Goal: Find specific page/section: Find specific page/section

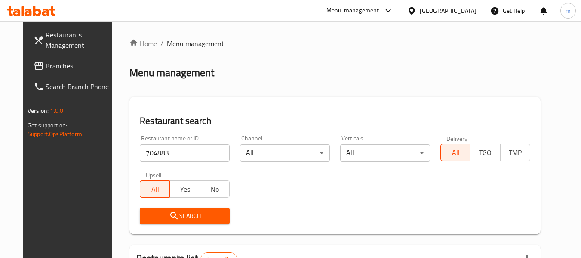
scroll to position [115, 0]
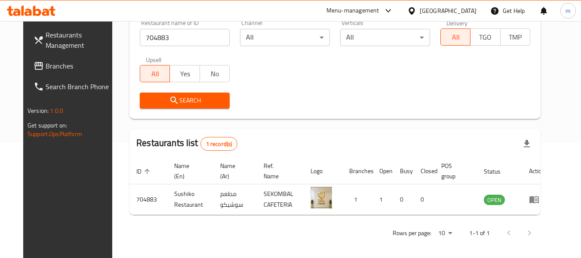
click at [464, 14] on div "[GEOGRAPHIC_DATA]" at bounding box center [448, 10] width 57 height 9
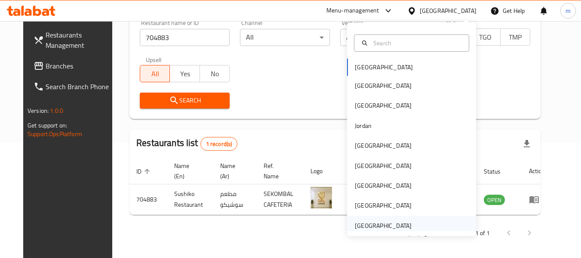
click at [375, 228] on div "[GEOGRAPHIC_DATA]" at bounding box center [383, 225] width 57 height 9
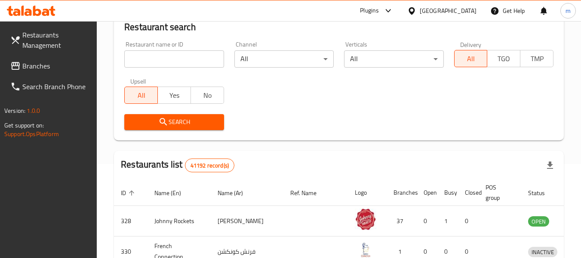
scroll to position [115, 0]
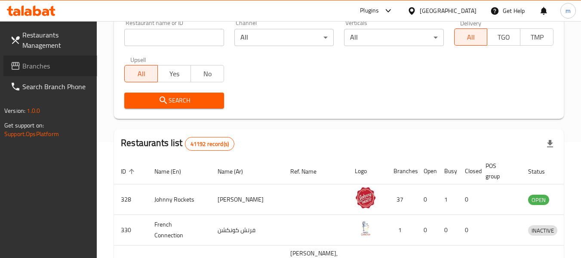
click at [40, 63] on span "Branches" at bounding box center [56, 66] width 68 height 10
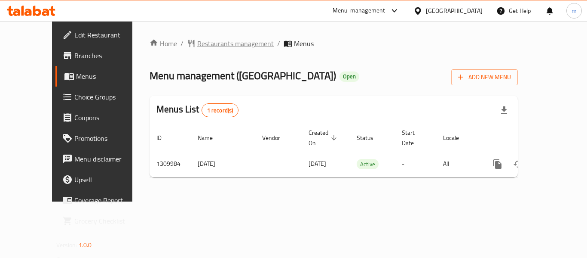
click at [201, 47] on span "Restaurants management" at bounding box center [235, 43] width 77 height 10
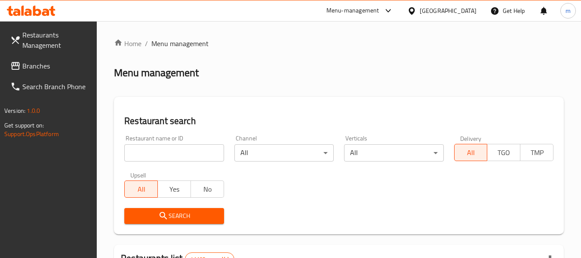
click at [175, 156] on input "search" at bounding box center [173, 152] width 99 height 17
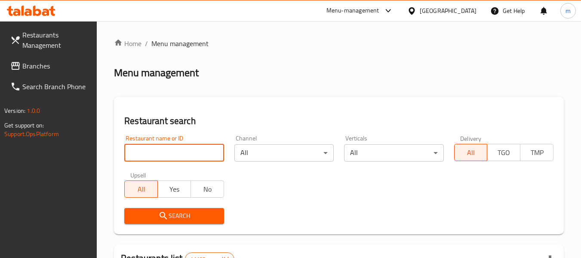
paste input "705297"
type input "705297"
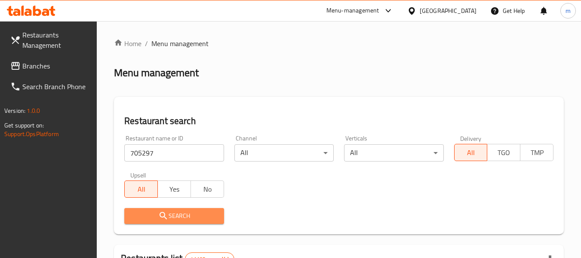
click at [164, 218] on icon "submit" at bounding box center [163, 215] width 10 height 10
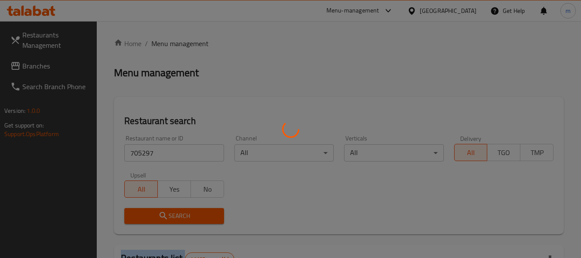
click at [164, 218] on div at bounding box center [290, 129] width 581 height 258
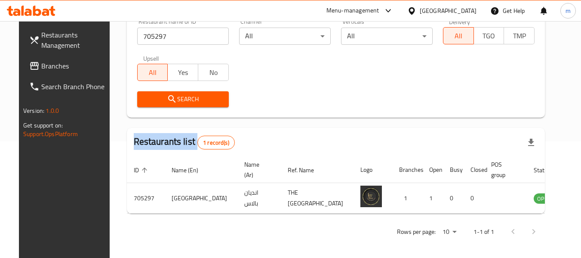
scroll to position [119, 0]
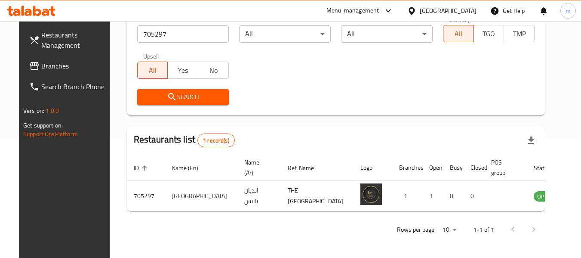
click at [441, 10] on div "[GEOGRAPHIC_DATA]" at bounding box center [448, 10] width 57 height 9
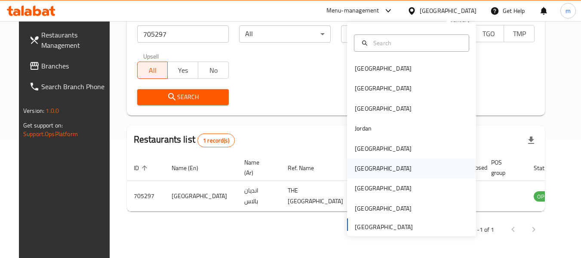
click at [355, 166] on div "[GEOGRAPHIC_DATA]" at bounding box center [383, 167] width 57 height 9
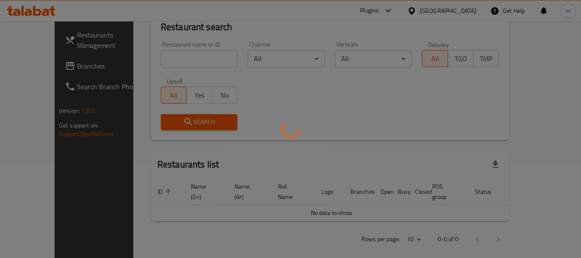
scroll to position [119, 0]
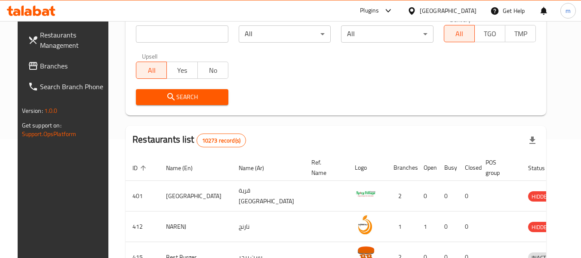
click at [159, 34] on input "search" at bounding box center [182, 33] width 92 height 17
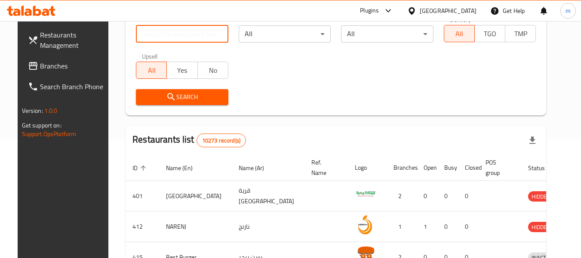
paste input "755127"
type input "755127"
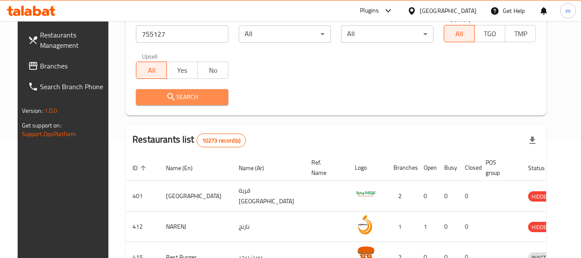
click at [175, 101] on span "Search" at bounding box center [182, 97] width 79 height 11
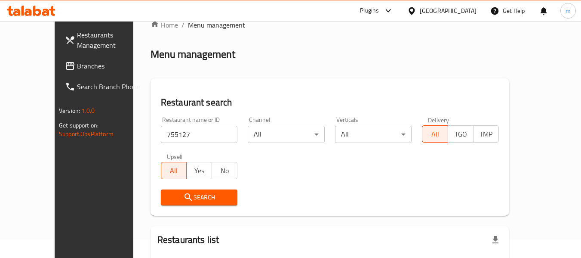
scroll to position [8, 0]
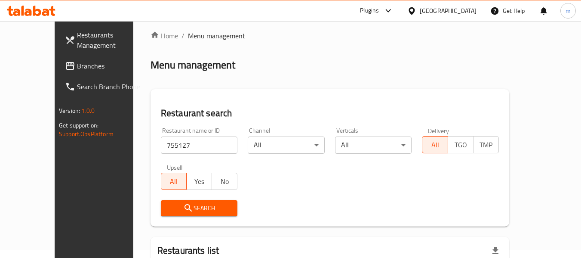
click at [77, 66] on span "Branches" at bounding box center [111, 66] width 68 height 10
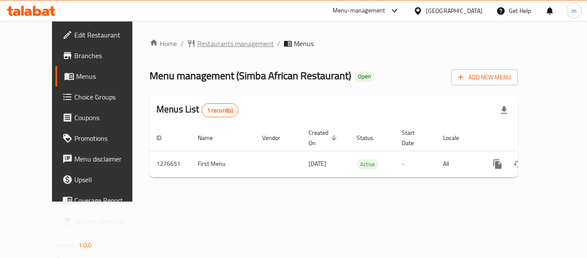
click at [205, 43] on span "Restaurants management" at bounding box center [235, 43] width 77 height 10
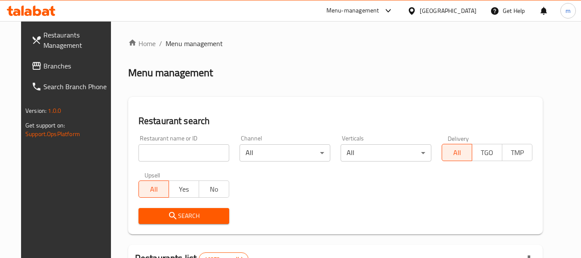
click at [178, 156] on input "search" at bounding box center [183, 152] width 91 height 17
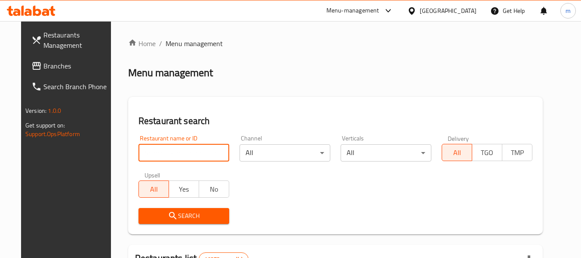
paste input "692071"
type input "692071"
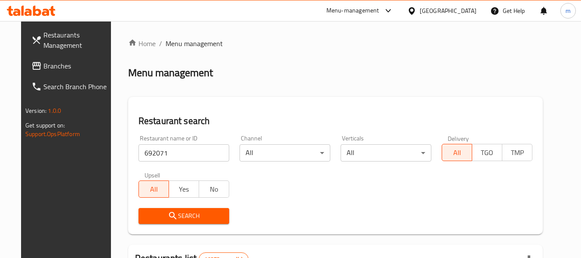
click at [182, 216] on span "Search" at bounding box center [183, 215] width 77 height 11
click at [182, 216] on div at bounding box center [290, 129] width 581 height 258
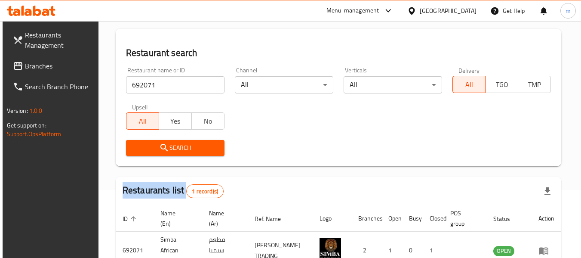
scroll to position [126, 0]
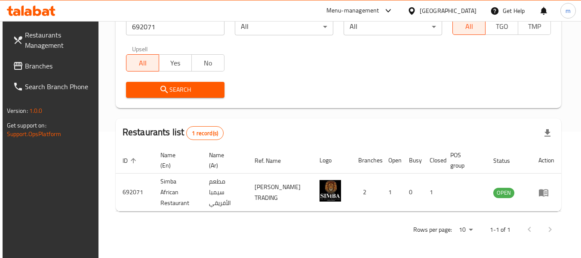
click at [466, 14] on div "[GEOGRAPHIC_DATA]" at bounding box center [448, 10] width 57 height 9
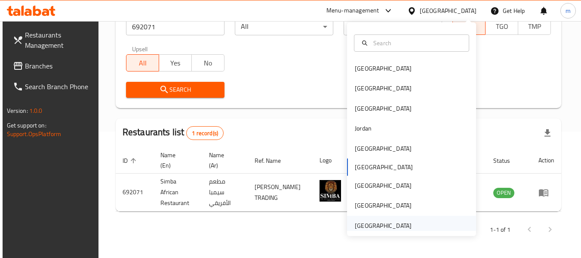
click at [384, 227] on div "[GEOGRAPHIC_DATA]" at bounding box center [383, 225] width 57 height 9
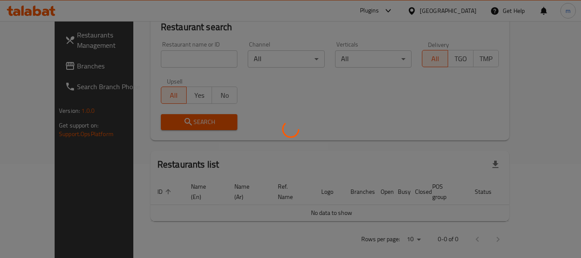
scroll to position [126, 0]
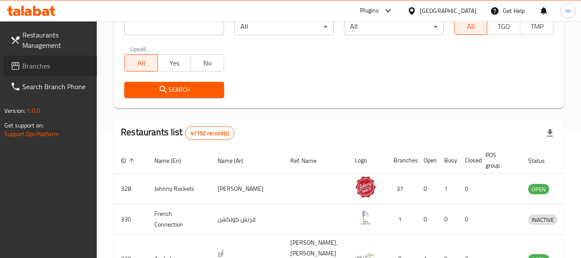
click at [41, 64] on span "Branches" at bounding box center [56, 66] width 68 height 10
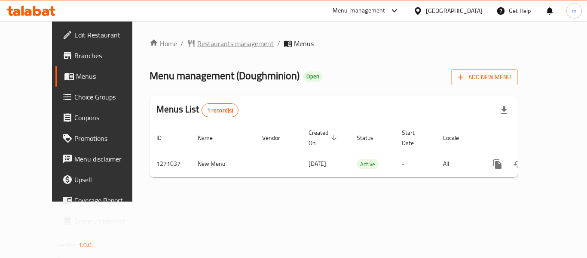
click at [203, 45] on span "Restaurants management" at bounding box center [235, 43] width 77 height 10
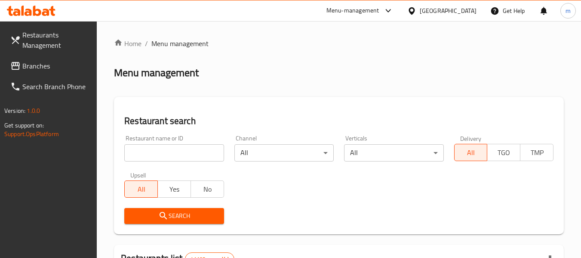
click at [171, 159] on input "search" at bounding box center [173, 152] width 99 height 17
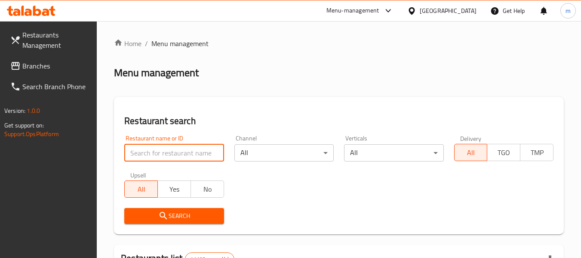
paste input "689498"
type input "689498"
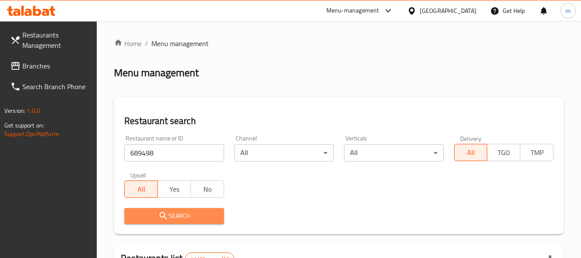
click at [182, 215] on span "Search" at bounding box center [174, 215] width 86 height 11
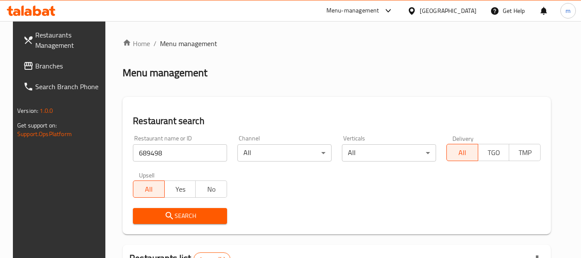
scroll to position [126, 0]
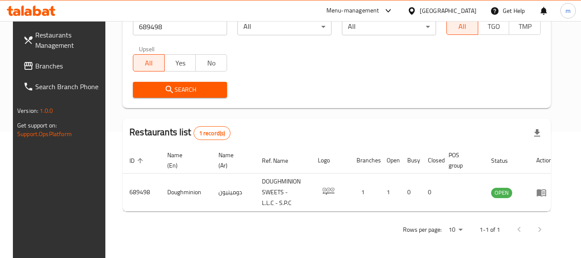
click at [451, 8] on div "[GEOGRAPHIC_DATA]" at bounding box center [448, 10] width 57 height 9
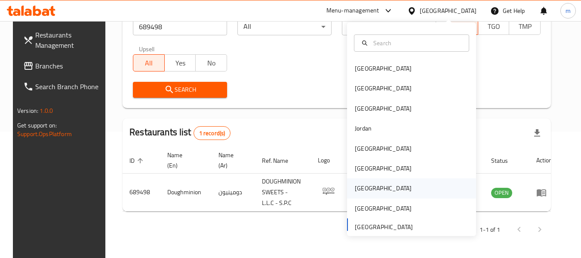
click at [361, 181] on div "Qatar" at bounding box center [383, 188] width 71 height 20
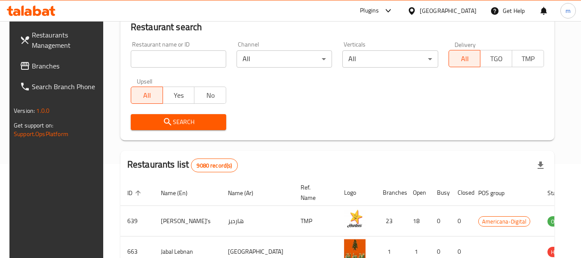
scroll to position [126, 0]
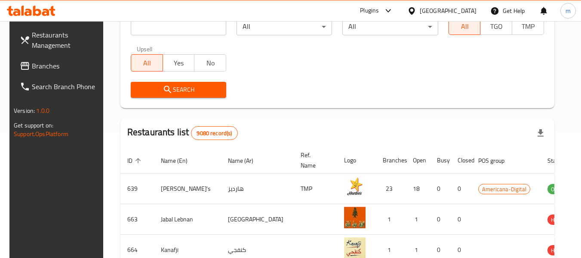
click at [420, 10] on div at bounding box center [413, 10] width 12 height 9
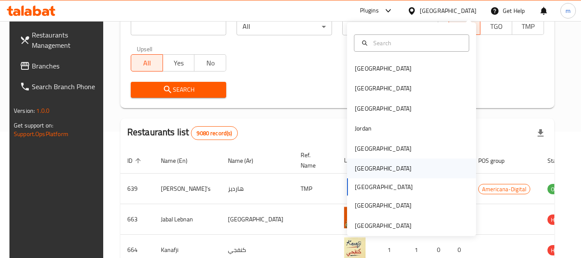
click at [366, 163] on div "Oman" at bounding box center [383, 168] width 71 height 20
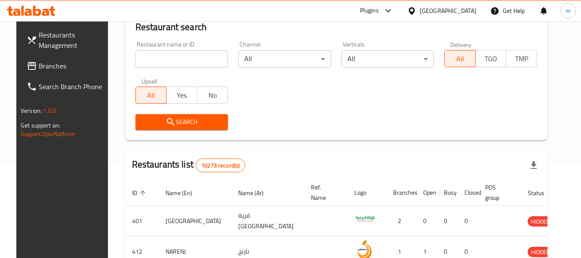
scroll to position [126, 0]
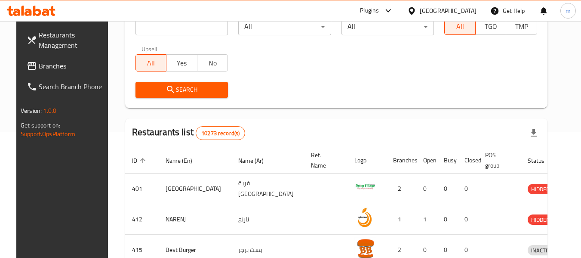
click at [59, 69] on span "Branches" at bounding box center [73, 66] width 68 height 10
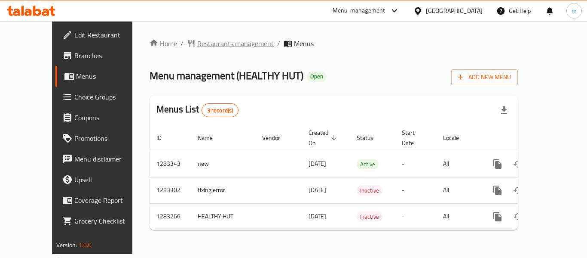
click at [197, 47] on span "Restaurants management" at bounding box center [235, 43] width 77 height 10
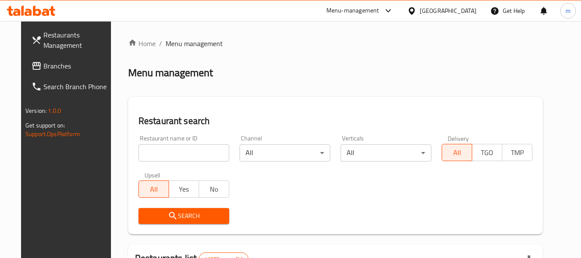
click at [186, 154] on input "search" at bounding box center [183, 152] width 91 height 17
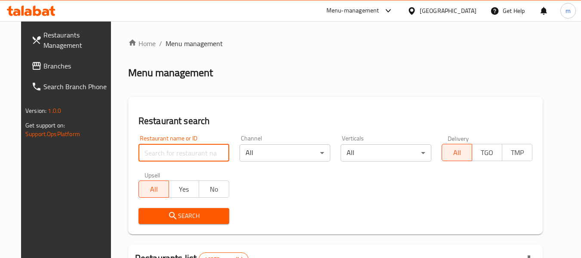
paste input "695147"
type input "695147"
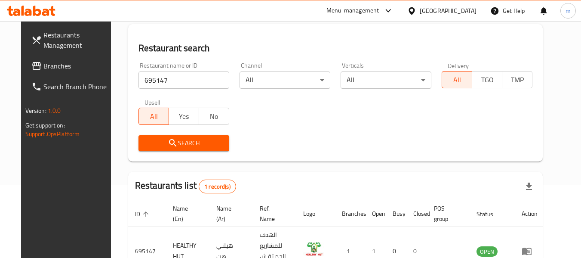
scroll to position [119, 0]
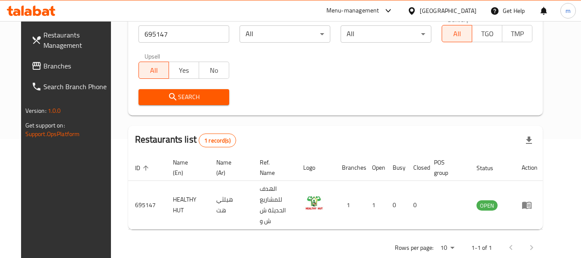
click at [416, 11] on icon at bounding box center [411, 10] width 9 height 9
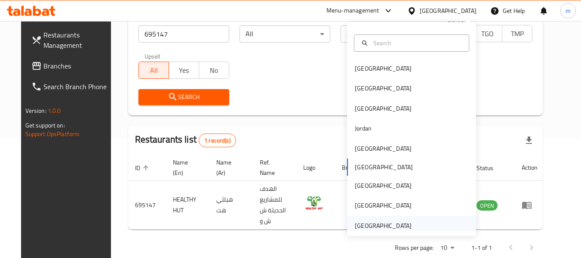
click at [383, 224] on div "[GEOGRAPHIC_DATA]" at bounding box center [383, 225] width 57 height 9
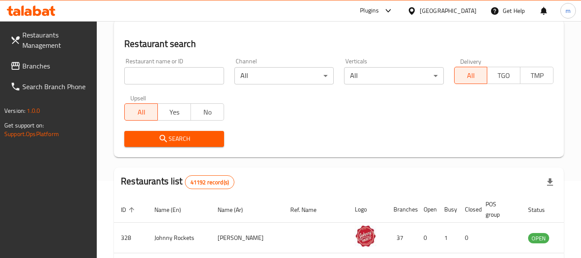
scroll to position [33, 0]
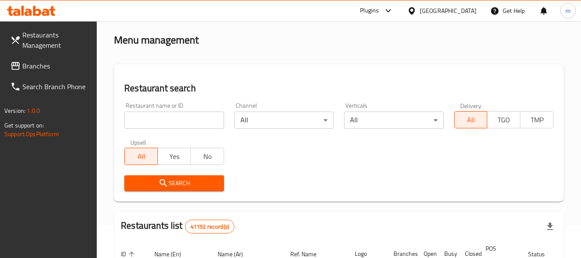
click at [24, 61] on span "Branches" at bounding box center [56, 66] width 68 height 10
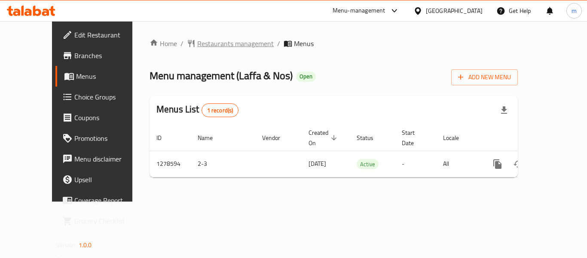
click at [197, 38] on span "Restaurants management" at bounding box center [235, 43] width 77 height 10
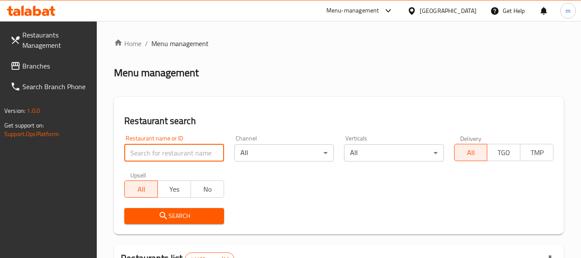
click at [175, 153] on input "search" at bounding box center [173, 152] width 99 height 17
paste input "692954"
type input "692954"
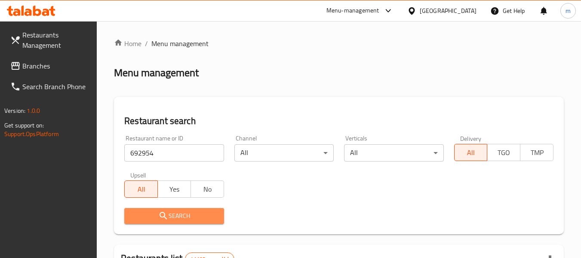
click at [185, 219] on span "Search" at bounding box center [174, 215] width 86 height 11
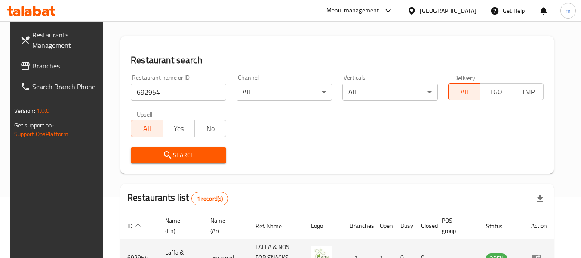
scroll to position [115, 0]
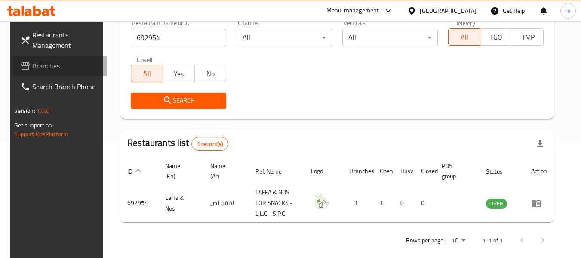
click at [32, 62] on span "Branches" at bounding box center [66, 66] width 68 height 10
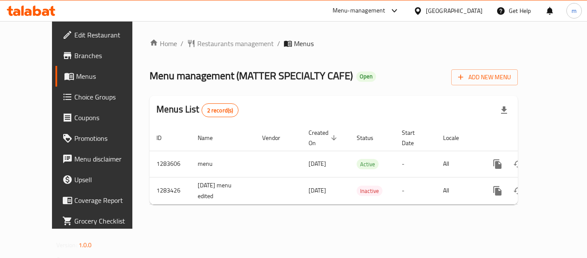
click at [201, 42] on span "Restaurants management" at bounding box center [235, 43] width 77 height 10
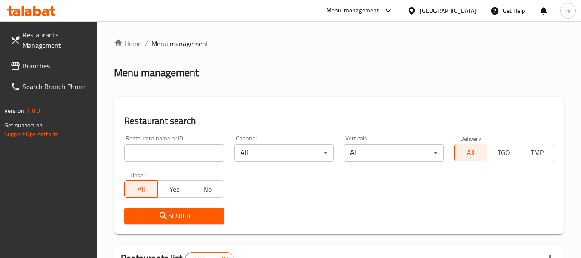
click at [166, 152] on input "search" at bounding box center [173, 152] width 99 height 17
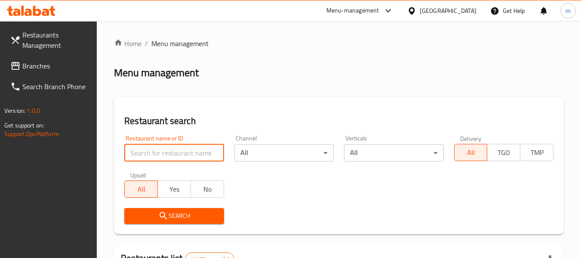
paste input "694990"
type input "694990"
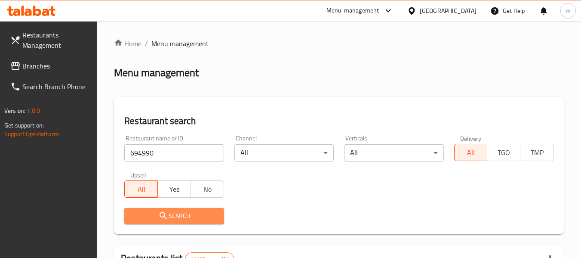
click at [169, 211] on span "Search" at bounding box center [174, 215] width 86 height 11
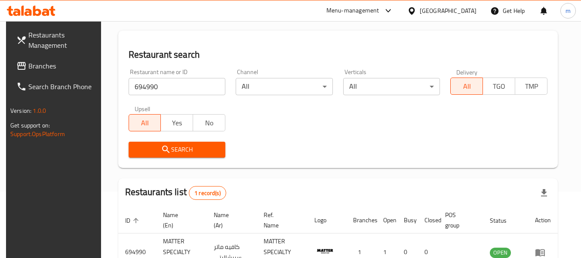
scroll to position [126, 0]
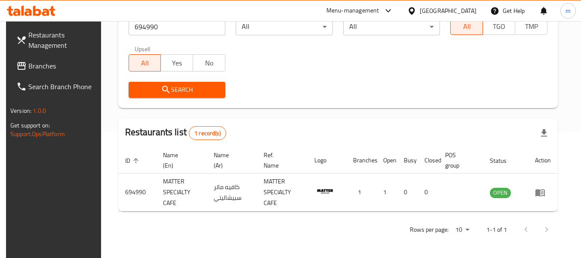
click at [44, 61] on span "Branches" at bounding box center [62, 66] width 68 height 10
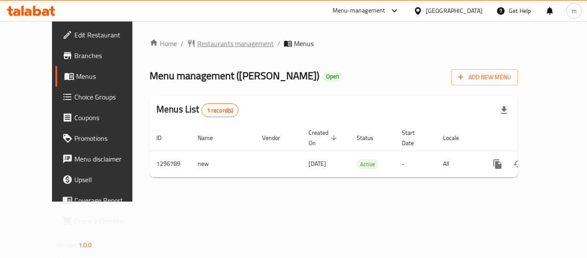
click at [211, 47] on span "Restaurants management" at bounding box center [235, 43] width 77 height 10
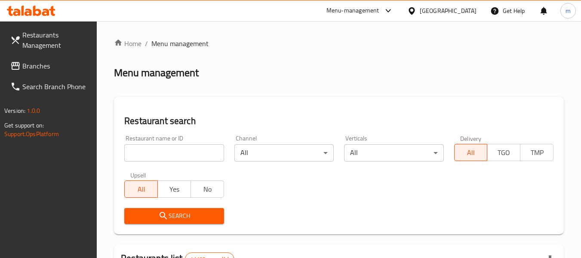
click at [172, 153] on input "search" at bounding box center [173, 152] width 99 height 17
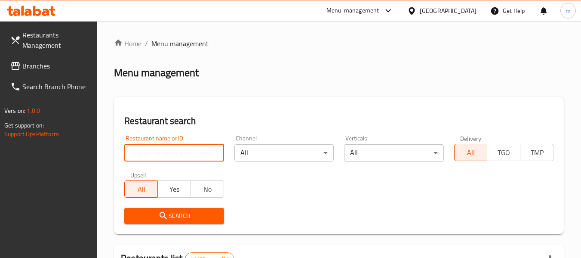
paste input "700217"
type input "700217"
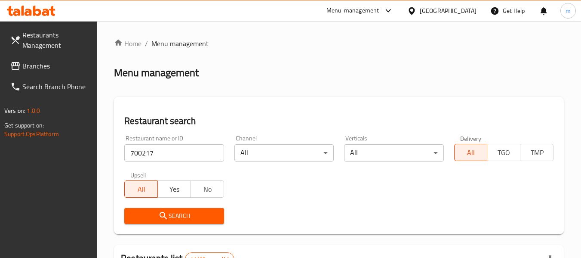
click at [180, 212] on span "Search" at bounding box center [174, 215] width 86 height 11
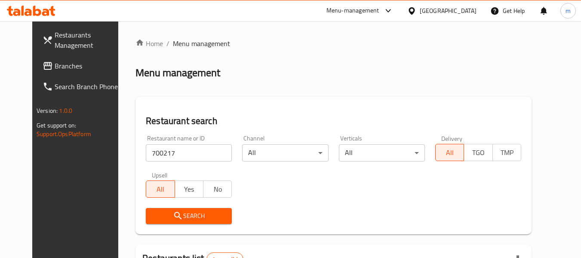
click at [55, 68] on span "Branches" at bounding box center [89, 66] width 68 height 10
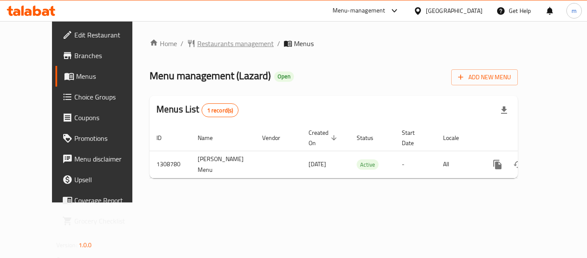
click at [202, 43] on span "Restaurants management" at bounding box center [235, 43] width 77 height 10
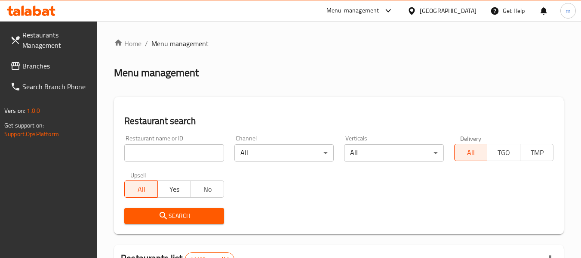
click at [172, 154] on input "search" at bounding box center [173, 152] width 99 height 17
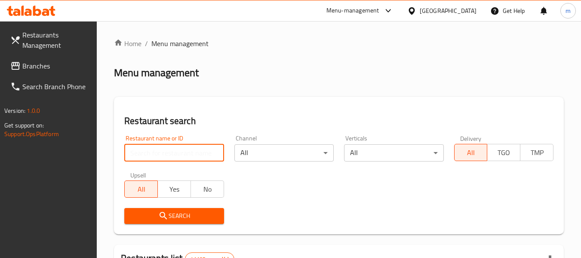
paste input "704655"
type input "704655"
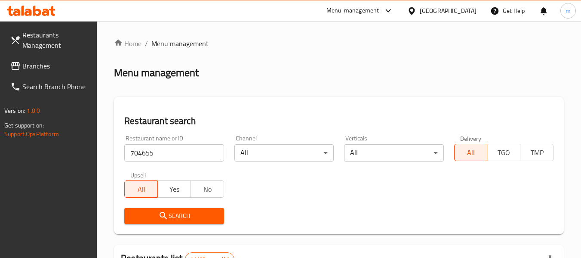
click at [170, 213] on span "Search" at bounding box center [174, 215] width 86 height 11
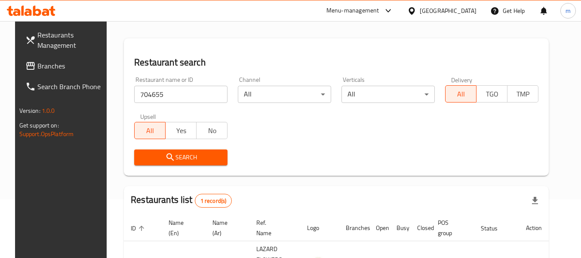
scroll to position [115, 0]
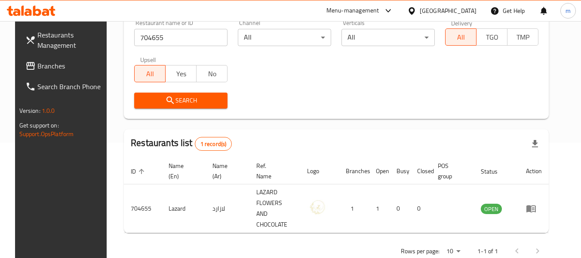
drag, startPoint x: 27, startPoint y: 70, endPoint x: 34, endPoint y: 64, distance: 9.1
click at [37, 70] on span "Branches" at bounding box center [71, 66] width 68 height 10
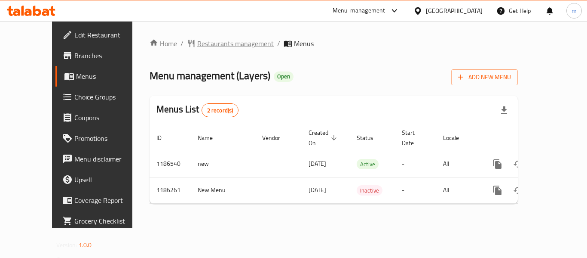
click at [198, 43] on span "Restaurants management" at bounding box center [235, 43] width 77 height 10
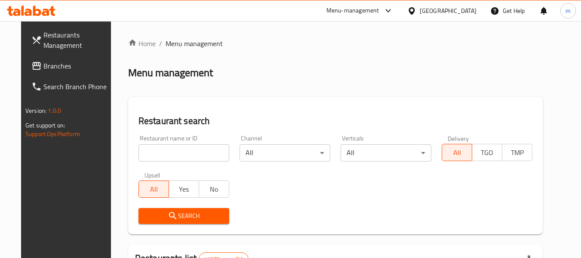
click at [186, 153] on input "search" at bounding box center [183, 152] width 91 height 17
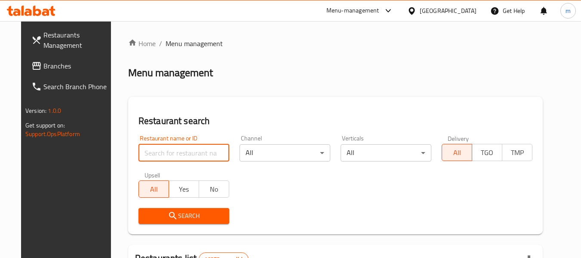
paste input "666605"
type input "666605"
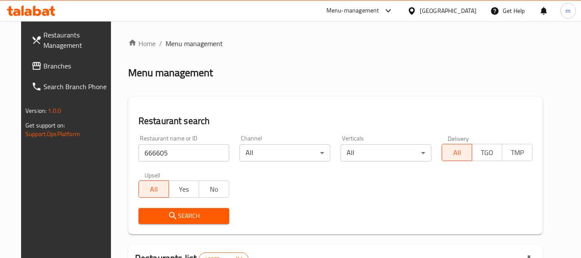
click at [189, 217] on span "Search" at bounding box center [183, 215] width 77 height 11
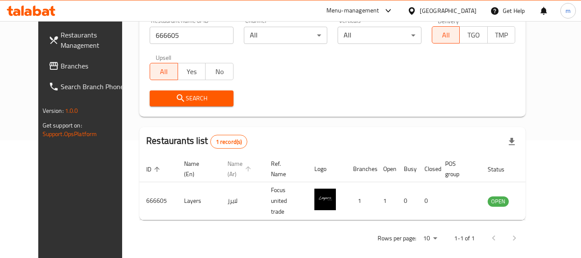
scroll to position [119, 0]
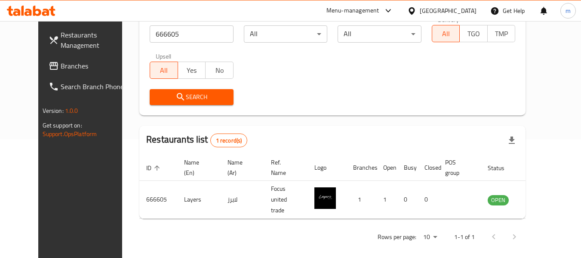
click at [471, 14] on div "[GEOGRAPHIC_DATA]" at bounding box center [448, 10] width 57 height 9
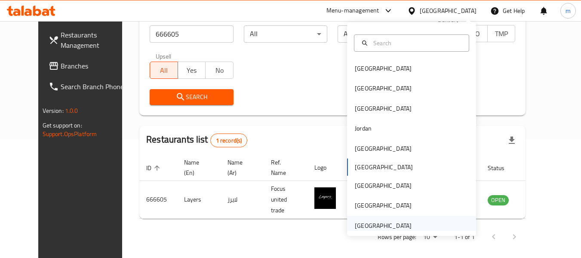
click at [387, 226] on div "[GEOGRAPHIC_DATA]" at bounding box center [383, 225] width 57 height 9
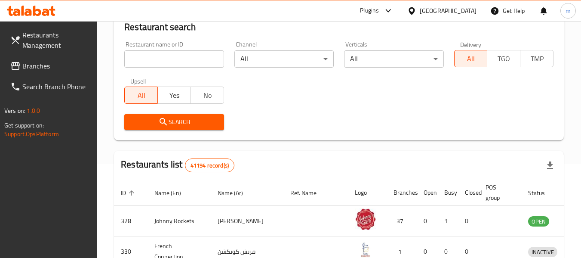
scroll to position [119, 0]
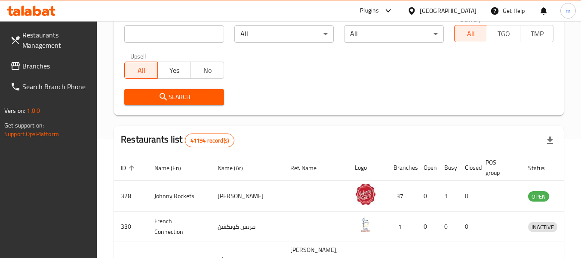
click at [26, 65] on span "Branches" at bounding box center [56, 66] width 68 height 10
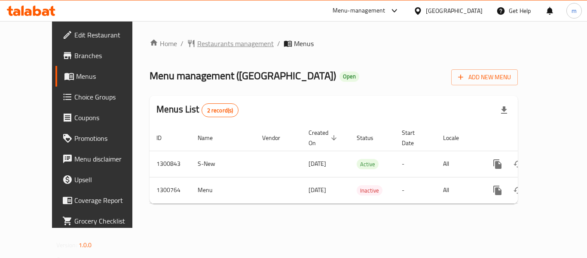
click at [197, 44] on span "Restaurants management" at bounding box center [235, 43] width 77 height 10
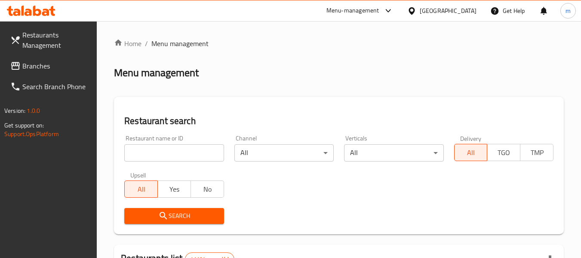
click at [176, 150] on input "search" at bounding box center [173, 152] width 99 height 17
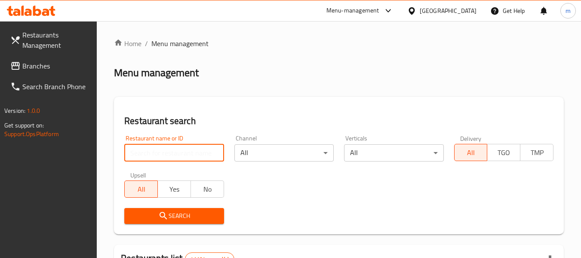
paste input "701817"
type input "701817"
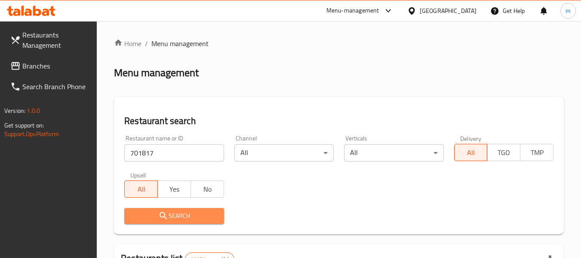
click at [170, 212] on span "Search" at bounding box center [174, 215] width 86 height 11
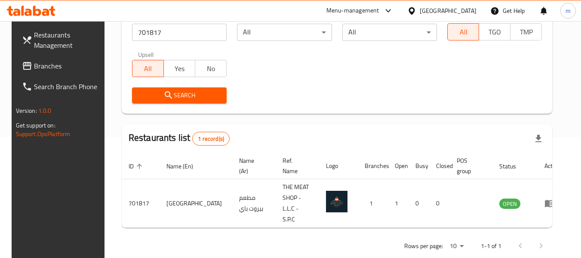
scroll to position [126, 0]
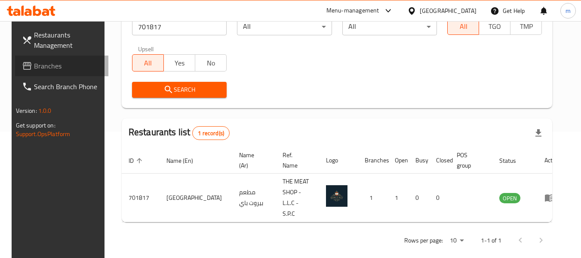
click at [48, 61] on span "Branches" at bounding box center [68, 66] width 68 height 10
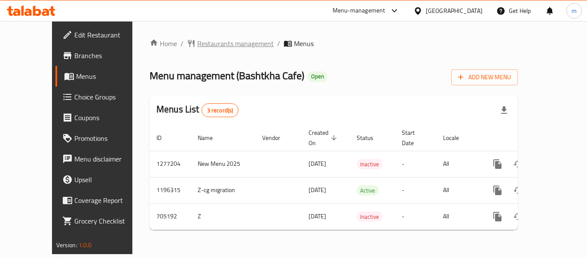
click at [209, 43] on span "Restaurants management" at bounding box center [235, 43] width 77 height 10
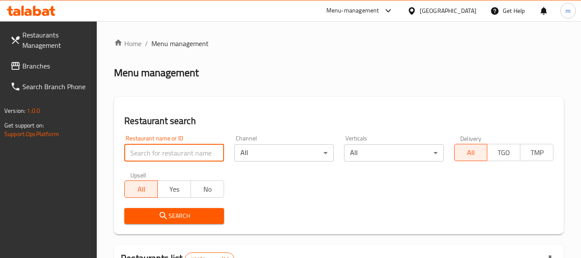
click at [183, 157] on input "search" at bounding box center [173, 152] width 99 height 17
paste input "644624"
type input "644624"
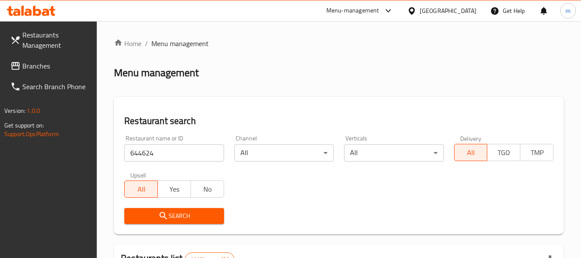
click at [180, 210] on span "Search" at bounding box center [174, 215] width 86 height 11
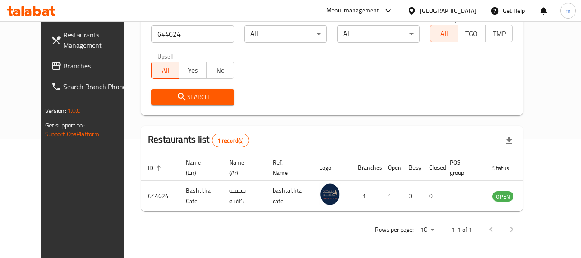
scroll to position [119, 0]
click at [442, 7] on div "[GEOGRAPHIC_DATA]" at bounding box center [448, 10] width 57 height 9
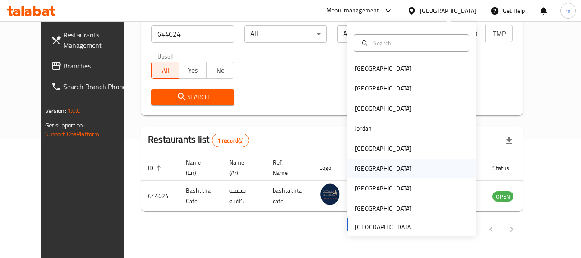
click at [354, 174] on div "[GEOGRAPHIC_DATA]" at bounding box center [383, 168] width 71 height 20
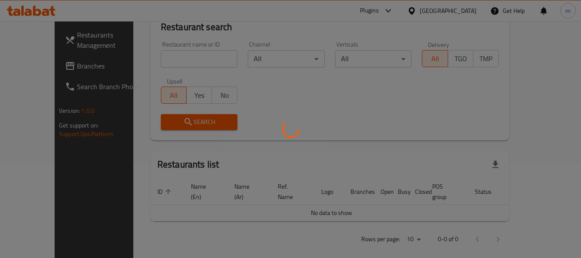
scroll to position [119, 0]
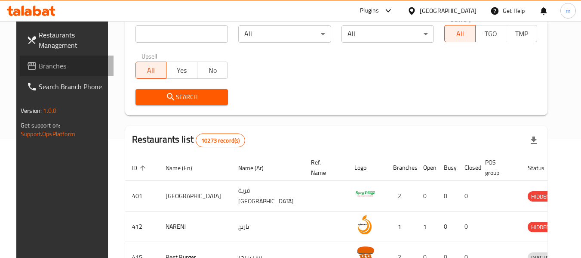
click at [40, 73] on link "Branches" at bounding box center [67, 65] width 94 height 21
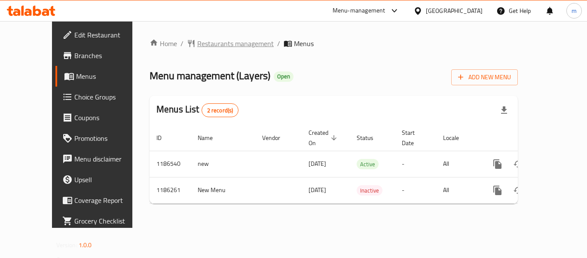
click at [197, 47] on span "Restaurants management" at bounding box center [235, 43] width 77 height 10
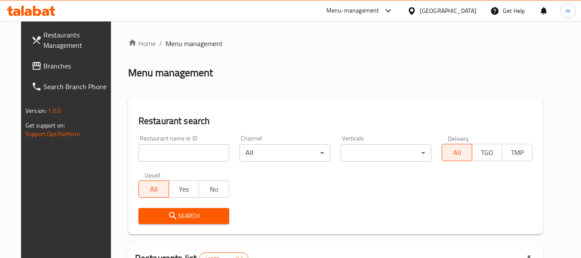
click at [169, 151] on input "search" at bounding box center [183, 152] width 91 height 17
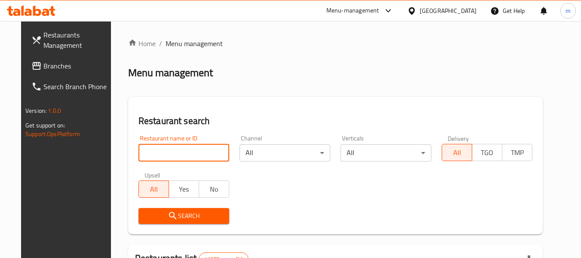
paste input "666605"
type input "666605"
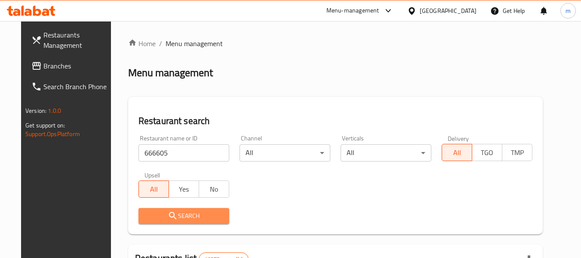
click at [176, 218] on span "Search" at bounding box center [183, 215] width 77 height 11
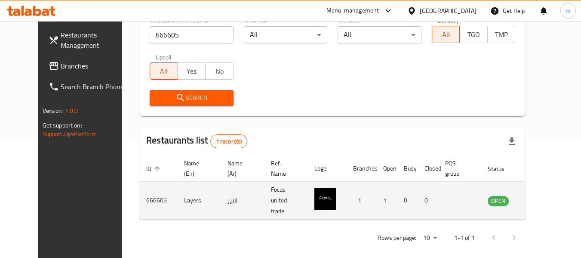
scroll to position [119, 0]
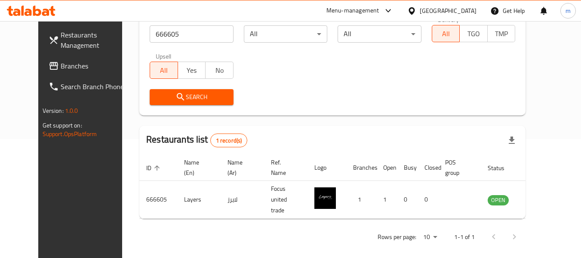
click at [420, 9] on div at bounding box center [413, 10] width 12 height 9
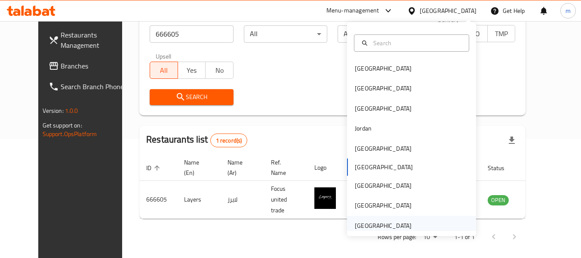
click at [372, 215] on div "[GEOGRAPHIC_DATA]" at bounding box center [383, 225] width 71 height 20
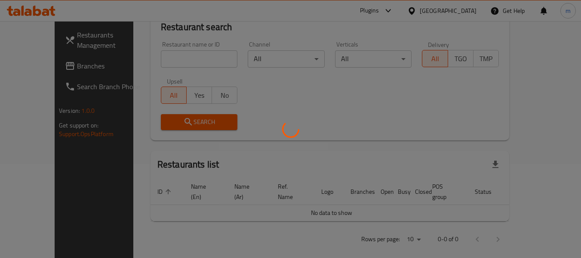
scroll to position [119, 0]
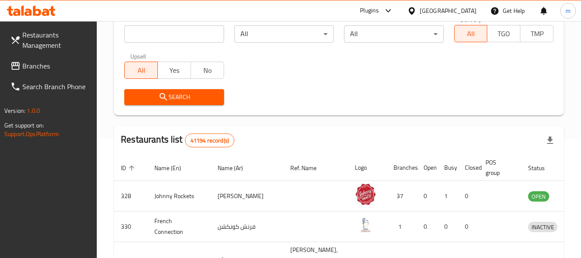
click at [29, 65] on span "Branches" at bounding box center [56, 66] width 68 height 10
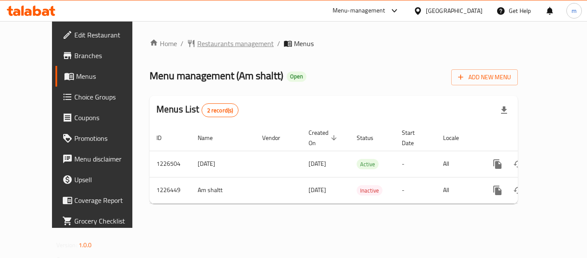
click at [200, 43] on span "Restaurants management" at bounding box center [235, 43] width 77 height 10
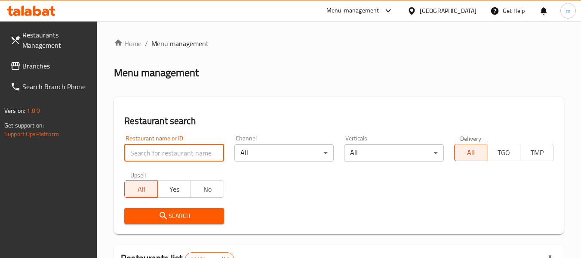
click at [176, 154] on input "search" at bounding box center [173, 152] width 99 height 17
paste input "675459"
type input "675459"
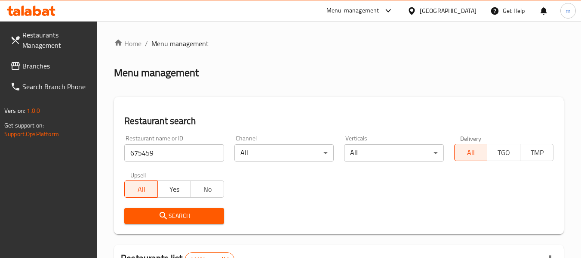
click at [181, 212] on span "Search" at bounding box center [174, 215] width 86 height 11
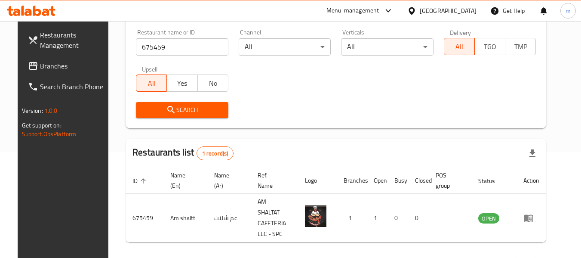
scroll to position [126, 0]
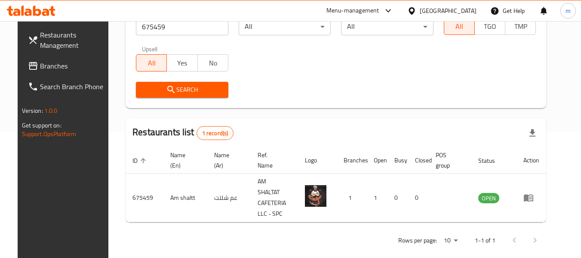
click at [448, 12] on div "[GEOGRAPHIC_DATA]" at bounding box center [448, 10] width 57 height 9
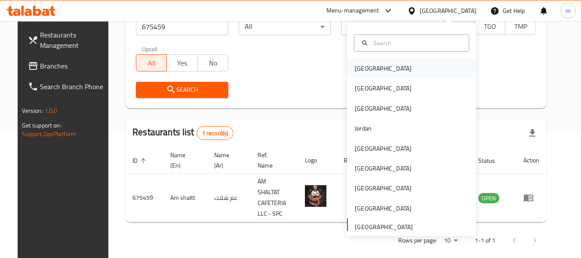
click at [374, 64] on div "Bahrain" at bounding box center [383, 68] width 71 height 20
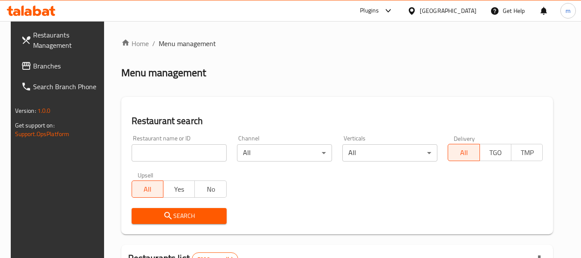
click at [42, 61] on span "Branches" at bounding box center [67, 66] width 68 height 10
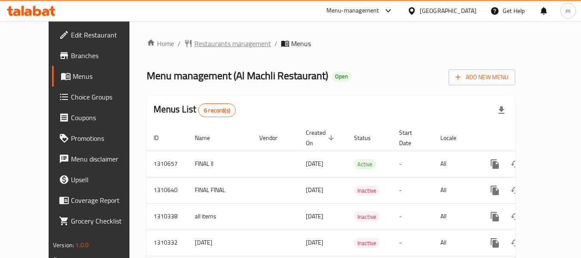
click at [194, 42] on span "Restaurants management" at bounding box center [232, 43] width 77 height 10
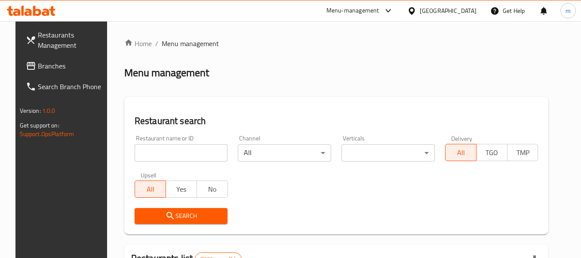
click at [171, 151] on input "search" at bounding box center [181, 152] width 93 height 17
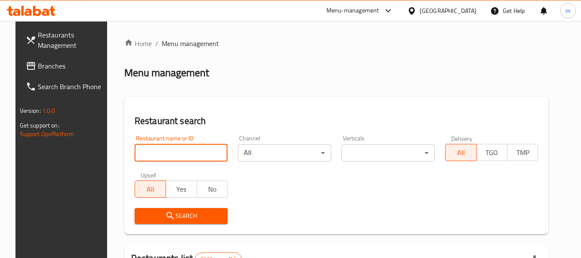
paste input "704955"
type input "704955"
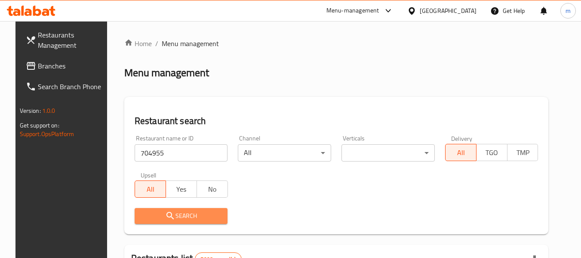
click at [172, 222] on button "Search" at bounding box center [181, 216] width 93 height 16
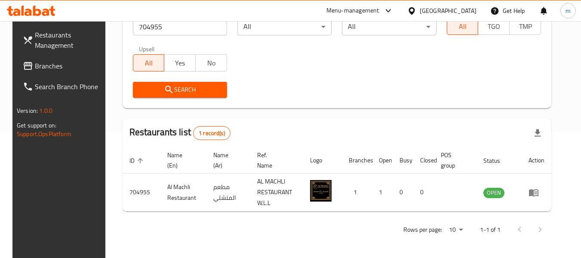
scroll to position [126, 0]
click at [464, 10] on div "[GEOGRAPHIC_DATA]" at bounding box center [448, 10] width 57 height 9
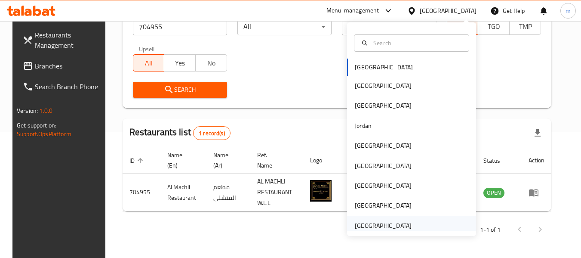
click at [374, 225] on div "[GEOGRAPHIC_DATA]" at bounding box center [383, 225] width 57 height 9
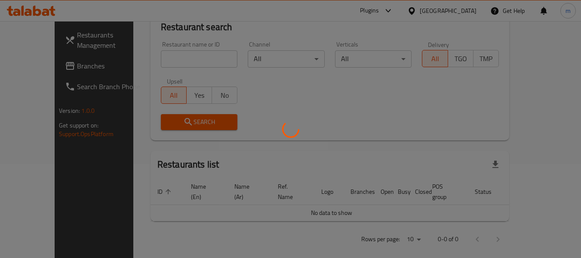
scroll to position [126, 0]
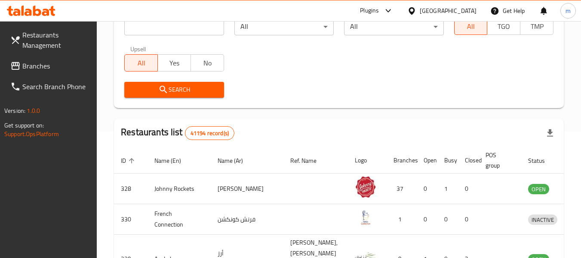
click at [35, 68] on span "Branches" at bounding box center [56, 66] width 68 height 10
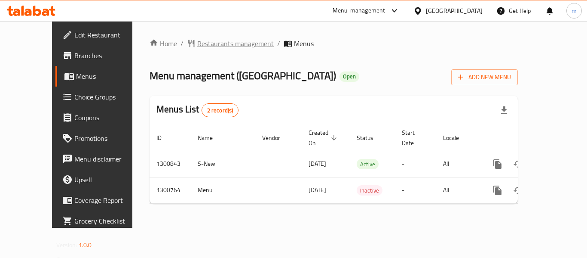
click at [197, 43] on span "Restaurants management" at bounding box center [235, 43] width 77 height 10
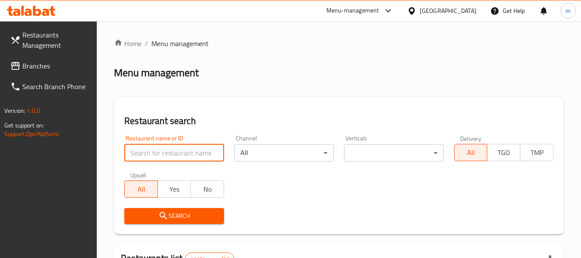
click at [166, 154] on input "search" at bounding box center [173, 152] width 99 height 17
paste input "701817"
type input "701817"
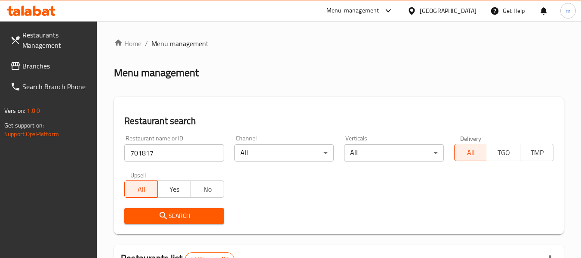
click at [176, 215] on span "Search" at bounding box center [174, 215] width 86 height 11
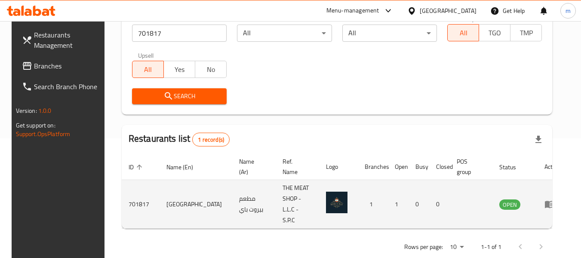
scroll to position [126, 0]
